Goal: Information Seeking & Learning: Learn about a topic

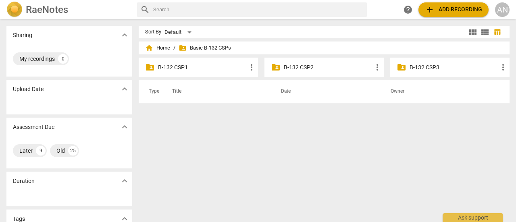
click at [431, 70] on p "B-132 CSP3" at bounding box center [454, 67] width 89 height 8
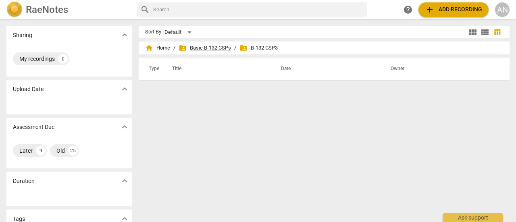
click at [220, 48] on span "folder_shared Basic B-132 CSPs" at bounding box center [205, 48] width 52 height 8
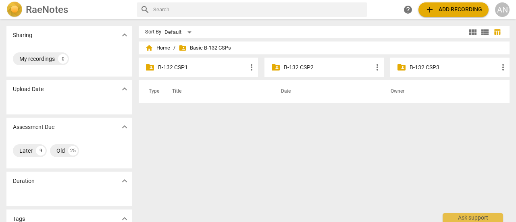
click at [173, 68] on p "B-132 CSP1" at bounding box center [202, 67] width 89 height 8
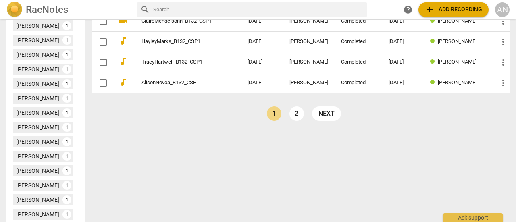
scroll to position [403, 0]
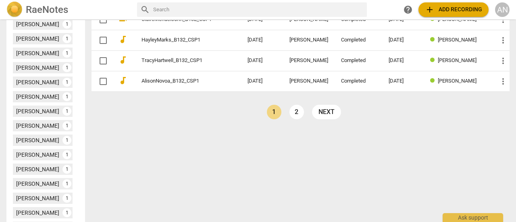
drag, startPoint x: 323, startPoint y: 106, endPoint x: 355, endPoint y: 117, distance: 33.3
click at [323, 106] on link "next" at bounding box center [326, 112] width 29 height 15
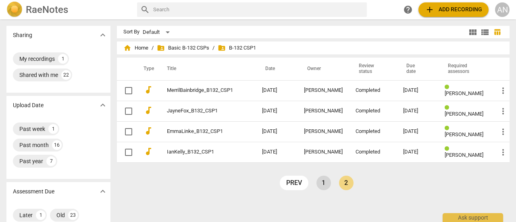
click at [321, 183] on link "1" at bounding box center [323, 183] width 15 height 15
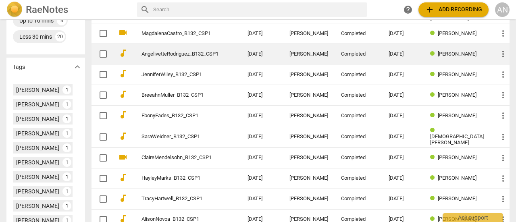
scroll to position [282, 0]
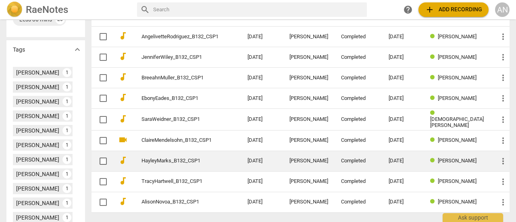
click at [184, 158] on link "HayleyMarks_B132_CSP1" at bounding box center [180, 161] width 77 height 6
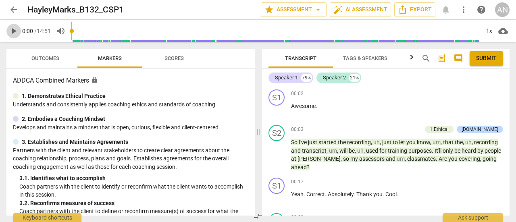
click at [15, 32] on span "play_arrow" at bounding box center [14, 31] width 10 height 10
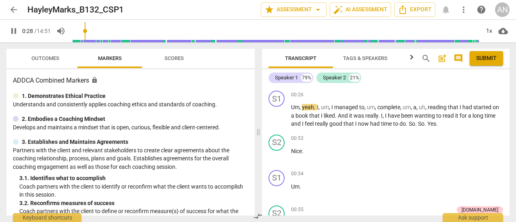
scroll to position [242, 0]
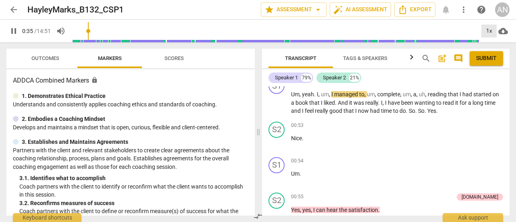
click at [490, 32] on div "1x" at bounding box center [488, 31] width 15 height 13
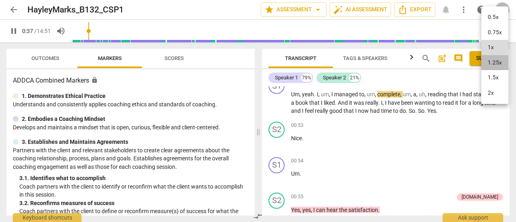
click at [493, 67] on li "1.25x" at bounding box center [494, 62] width 27 height 15
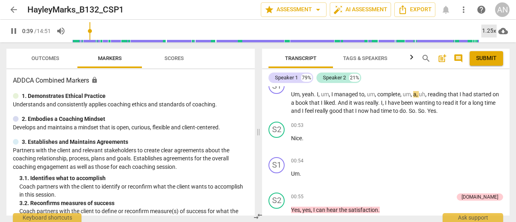
click at [489, 33] on div "1.25x" at bounding box center [488, 31] width 15 height 13
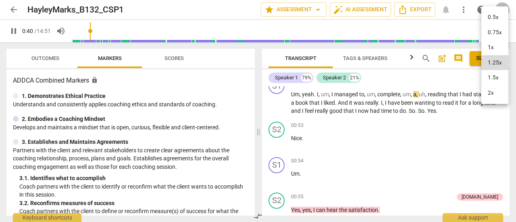
click at [496, 77] on li "1.5x" at bounding box center [494, 77] width 27 height 15
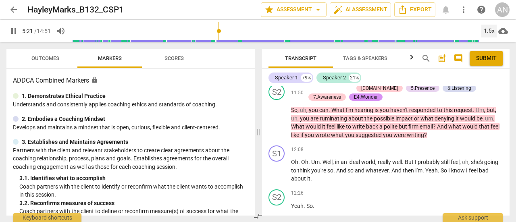
scroll to position [2258, 0]
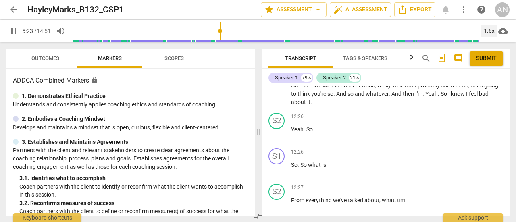
type input "324"
